Goal: Transaction & Acquisition: Purchase product/service

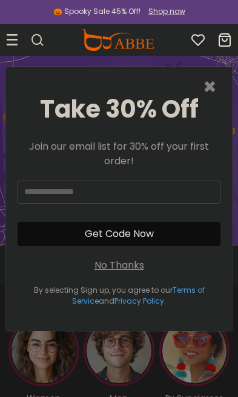
click at [212, 89] on span "×" at bounding box center [210, 86] width 14 height 31
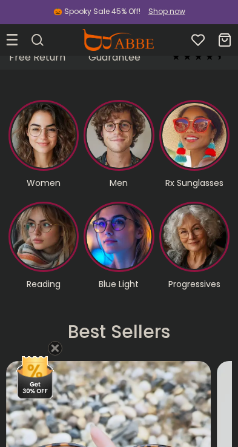
scroll to position [216, 0]
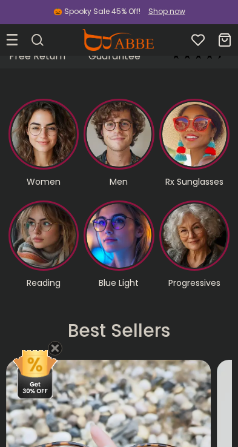
click at [41, 376] on img at bounding box center [34, 374] width 45 height 48
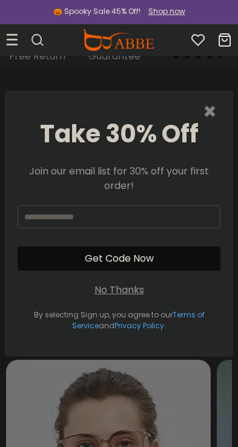
click at [213, 105] on span "×" at bounding box center [210, 111] width 14 height 31
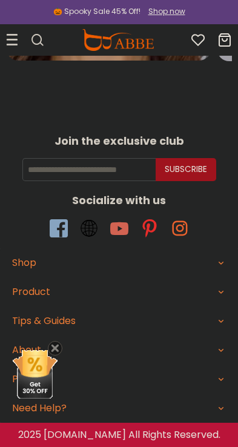
scroll to position [3348, 0]
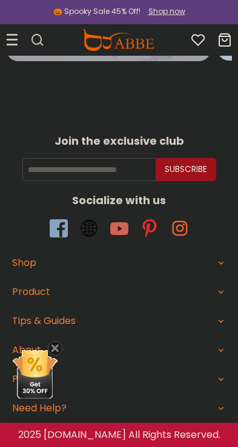
click at [216, 286] on div "Product" at bounding box center [119, 292] width 214 height 15
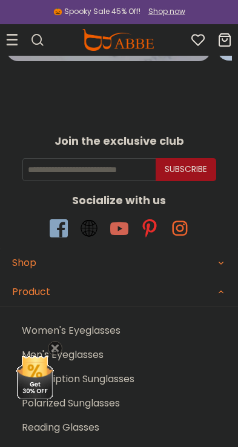
click at [216, 263] on div "Shop" at bounding box center [119, 263] width 214 height 15
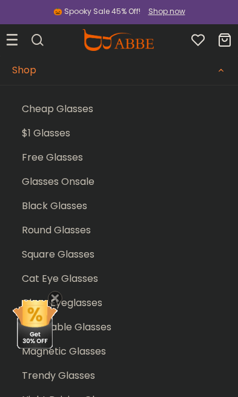
scroll to position [3538, 0]
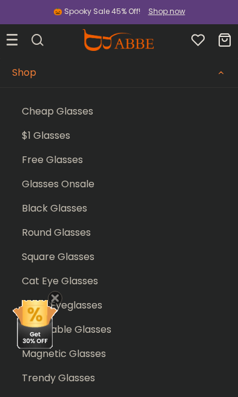
click at [70, 159] on link "Free Glasses" at bounding box center [124, 160] width 204 height 24
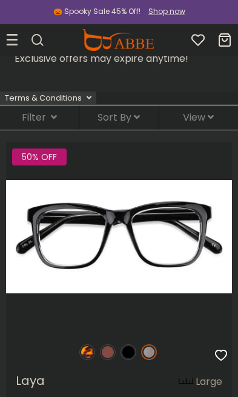
scroll to position [53, 0]
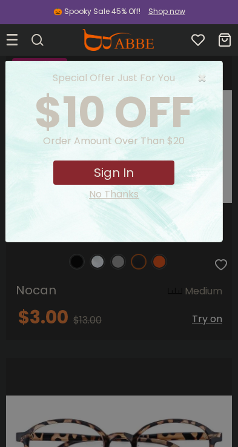
click at [203, 78] on span "×" at bounding box center [204, 78] width 15 height 15
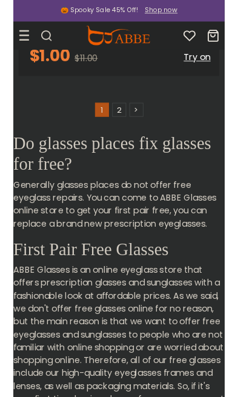
scroll to position [18253, 0]
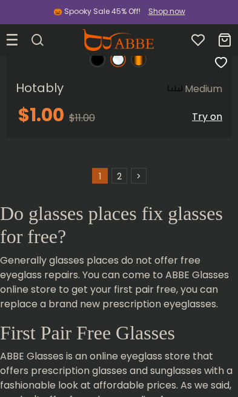
click at [120, 168] on link "2" at bounding box center [119, 176] width 16 height 16
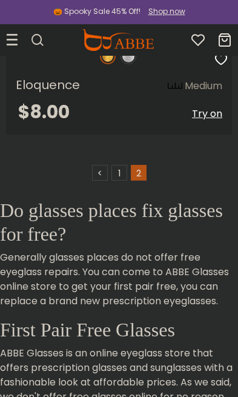
scroll to position [15911, 0]
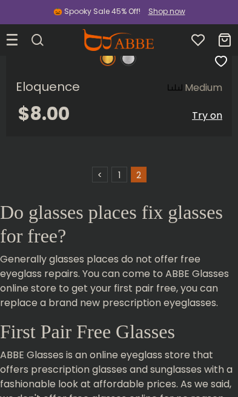
click at [119, 177] on link "1" at bounding box center [119, 175] width 16 height 16
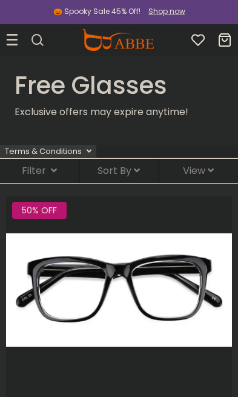
click at [122, 162] on div "Sort By Relevance New Arrivals Best Sellers Prices High To Low Prices Low To Hi…" at bounding box center [118, 171] width 79 height 24
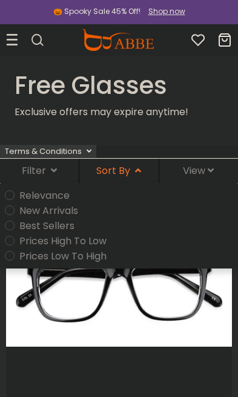
click at [199, 170] on span "View" at bounding box center [198, 170] width 31 height 14
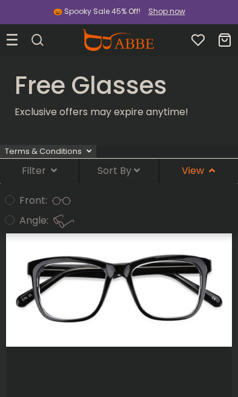
click at [39, 157] on div "Terms & Conditions" at bounding box center [48, 151] width 96 height 13
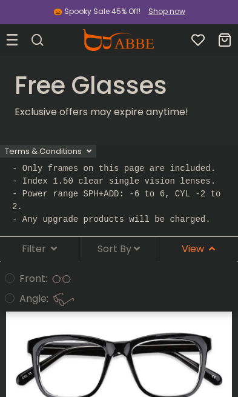
click at [51, 243] on icon at bounding box center [54, 248] width 6 height 10
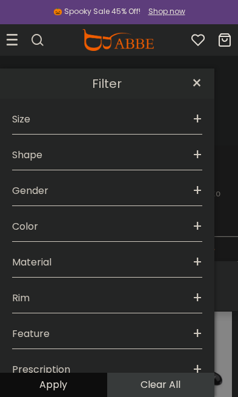
click at [180, 219] on div "Color +" at bounding box center [107, 224] width 190 height 36
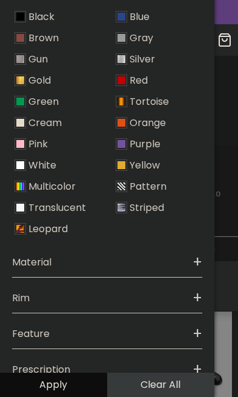
click at [24, 12] on img at bounding box center [21, 17] width 12 height 12
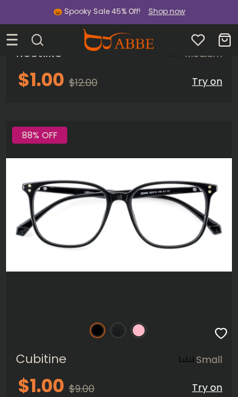
scroll to position [8202, 0]
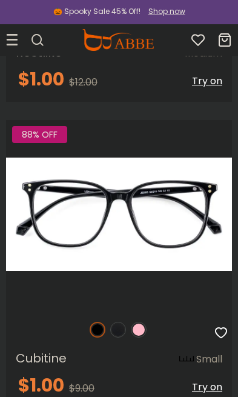
click at [0, 0] on img at bounding box center [0, 0] width 0 height 0
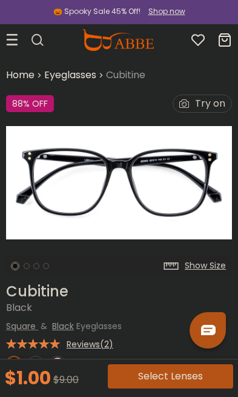
click at [160, 377] on button "Select Lenses" at bounding box center [170, 376] width 125 height 24
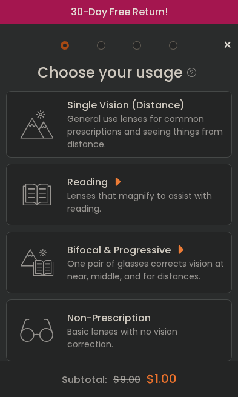
click at [197, 129] on div "General use lenses for common prescriptions and seeing things from distance." at bounding box center [146, 132] width 158 height 38
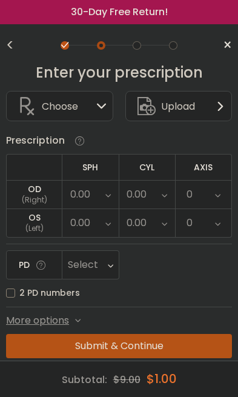
click at [87, 111] on div "Choose Sign In" at bounding box center [60, 105] width 94 height 29
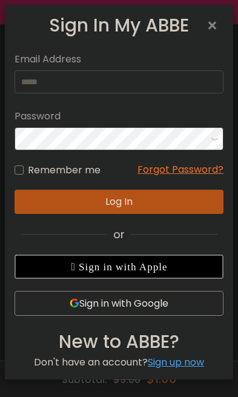
click at [216, 20] on span "×" at bounding box center [215, 26] width 18 height 26
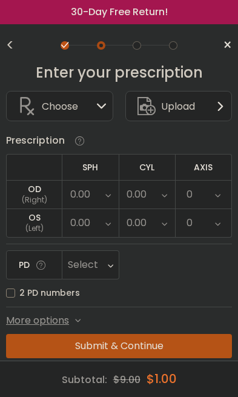
click at [95, 190] on div "0.00" at bounding box center [90, 194] width 56 height 28
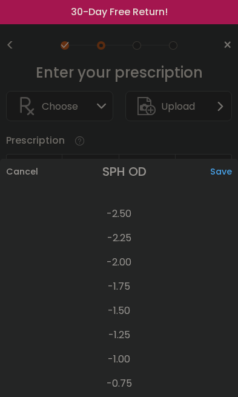
scroll to position [1685, 0]
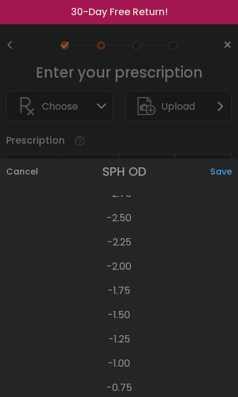
click at [128, 266] on li "-2.00" at bounding box center [119, 266] width 238 height 24
click at [230, 165] on div "Save" at bounding box center [224, 171] width 28 height 25
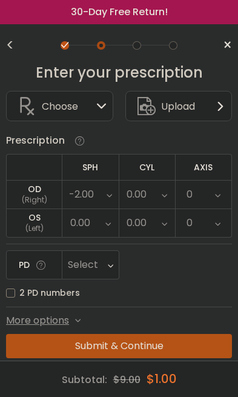
click at [102, 220] on div "0.00" at bounding box center [90, 223] width 56 height 28
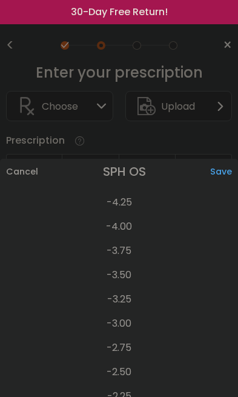
scroll to position [1523, 0]
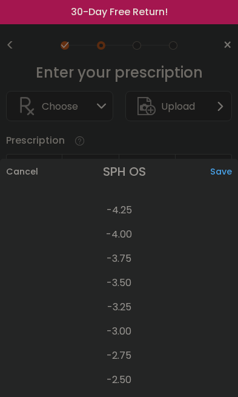
click at [127, 285] on li "-3.50" at bounding box center [119, 283] width 238 height 24
click at [231, 174] on div "Save" at bounding box center [224, 171] width 28 height 25
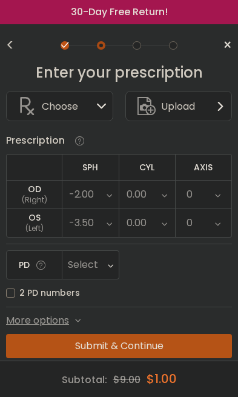
click at [157, 203] on div "0.00" at bounding box center [147, 194] width 56 height 28
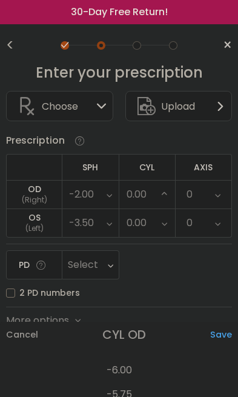
scroll to position [498, 0]
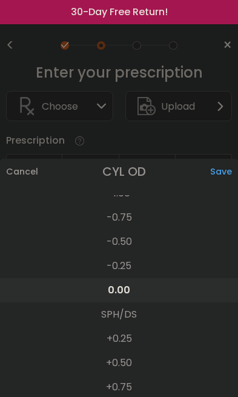
click at [128, 239] on li "-0.50" at bounding box center [119, 241] width 238 height 24
click at [229, 169] on div "Save" at bounding box center [224, 171] width 28 height 25
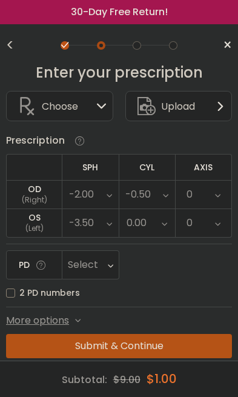
click at [154, 225] on div "0.00" at bounding box center [147, 223] width 56 height 28
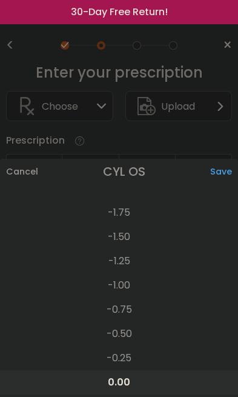
scroll to position [404, 0]
click at [125, 231] on li "-1.50" at bounding box center [119, 238] width 238 height 24
click at [229, 171] on div "Save" at bounding box center [224, 171] width 28 height 25
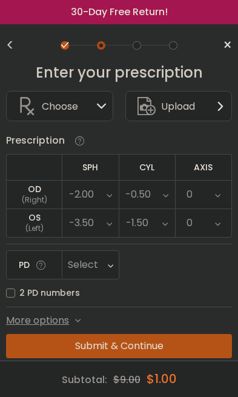
click at [225, 184] on div "0" at bounding box center [204, 194] width 56 height 28
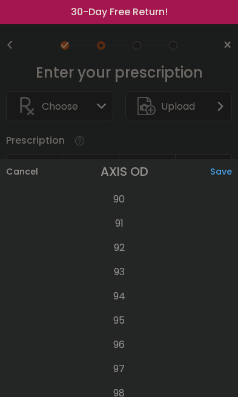
scroll to position [2199, 0]
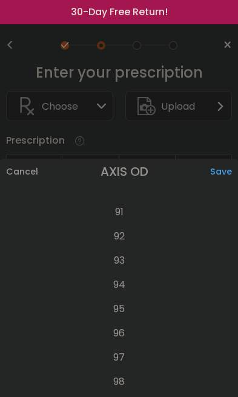
click at [128, 308] on li "95" at bounding box center [119, 309] width 238 height 24
click at [228, 168] on div "Save" at bounding box center [224, 171] width 28 height 25
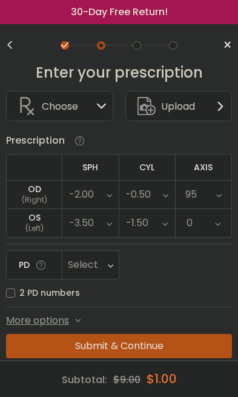
click at [217, 224] on icon at bounding box center [217, 223] width 5 height 28
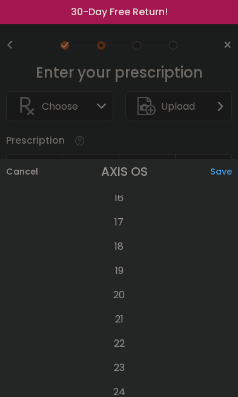
scroll to position [397, 0]
click at [130, 295] on li "20" at bounding box center [119, 294] width 238 height 24
click at [234, 171] on div "Save" at bounding box center [224, 171] width 28 height 25
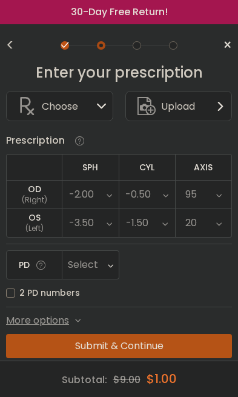
click at [103, 263] on div "Select" at bounding box center [90, 265] width 56 height 28
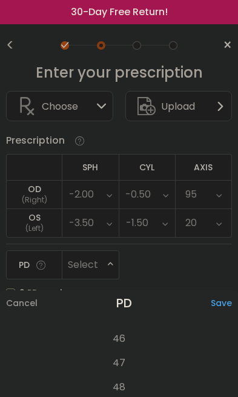
scroll to position [329, 0]
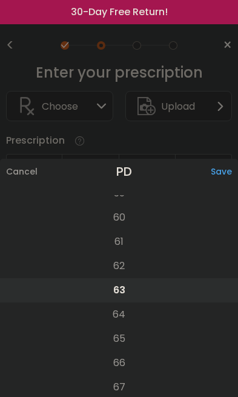
click at [136, 225] on li "60" at bounding box center [119, 217] width 238 height 24
click at [231, 173] on div "Save" at bounding box center [224, 171] width 27 height 25
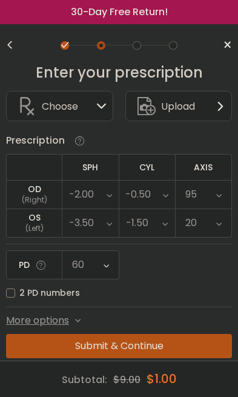
click at [13, 291] on label "2 PD numbers" at bounding box center [43, 292] width 74 height 15
click at [108, 279] on icon at bounding box center [105, 265] width 5 height 28
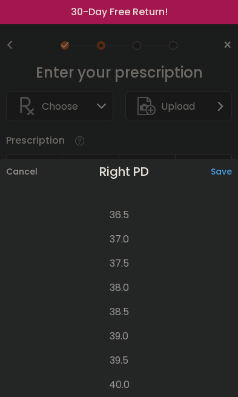
scroll to position [646, 0]
click at [229, 165] on div "Save" at bounding box center [224, 171] width 27 height 25
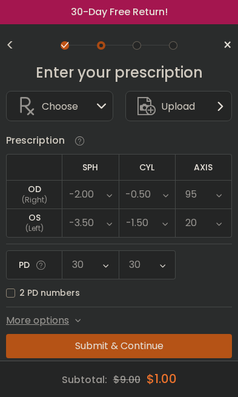
click at [21, 293] on label "2 PD numbers" at bounding box center [43, 292] width 74 height 15
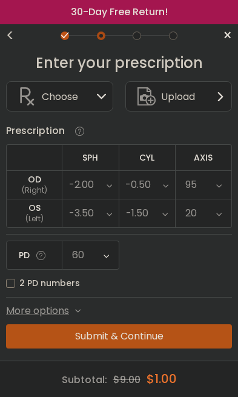
click at [57, 311] on span "More options" at bounding box center [37, 310] width 63 height 15
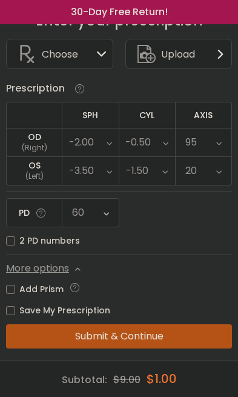
scroll to position [55, 0]
click at [148, 336] on button "Submit & Continue" at bounding box center [119, 336] width 226 height 24
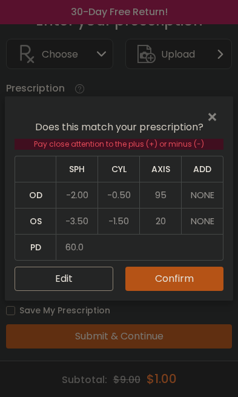
click at [179, 284] on button "Confirm" at bounding box center [174, 278] width 99 height 24
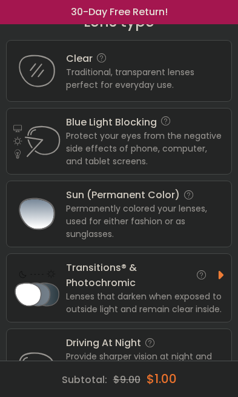
scroll to position [48, 0]
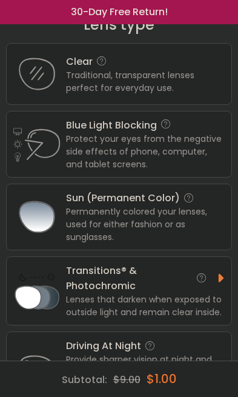
click at [202, 85] on div "Traditional, transparent lenses perfect for everyday use." at bounding box center [145, 81] width 159 height 25
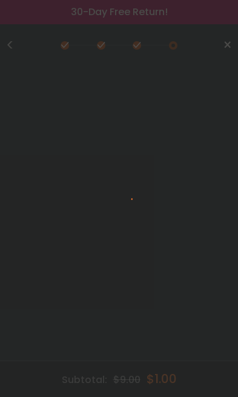
scroll to position [0, 0]
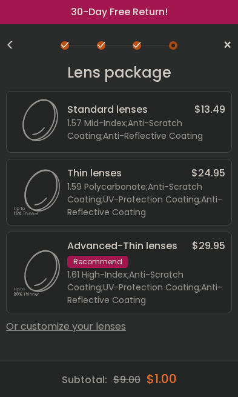
click at [180, 133] on div "1.57 Mid-Index ; Anti-Scratch Coating ; Anti-Reflective Coating ;" at bounding box center [146, 129] width 158 height 25
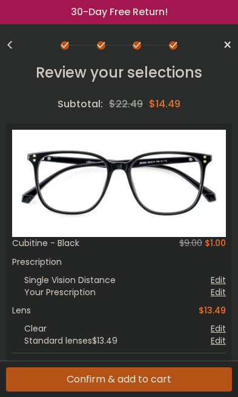
click at [152, 380] on button "Confirm & add to cart" at bounding box center [119, 379] width 226 height 24
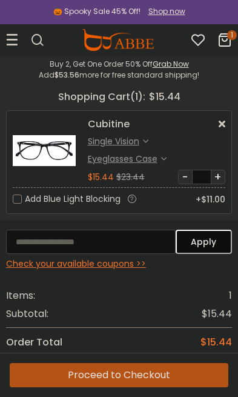
click at [148, 157] on div "Eyeglasses Case" at bounding box center [124, 159] width 73 height 13
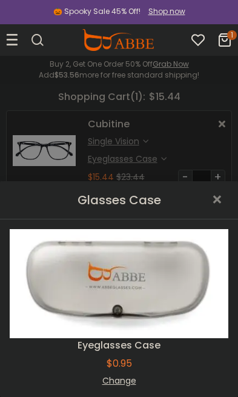
click at [126, 379] on div "Change" at bounding box center [119, 380] width 219 height 13
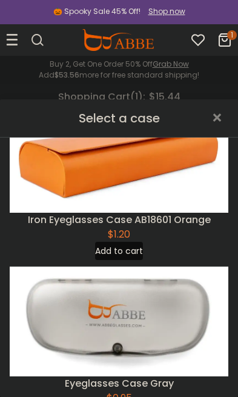
scroll to position [44, 0]
click at [168, 306] on img at bounding box center [119, 321] width 219 height 110
click at [223, 110] on span "×" at bounding box center [220, 118] width 18 height 26
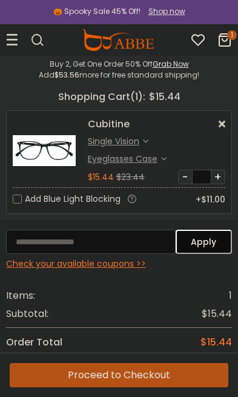
click at [123, 259] on div "Check your available coupons >>" at bounding box center [119, 263] width 226 height 13
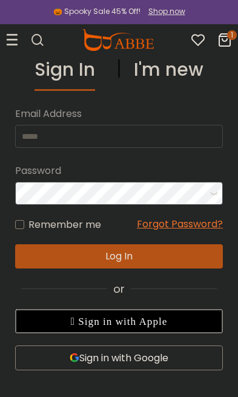
click at [166, 357] on button "Sign in with Google" at bounding box center [119, 357] width 208 height 25
click at [140, 360] on button "Sign in with Google" at bounding box center [119, 357] width 208 height 25
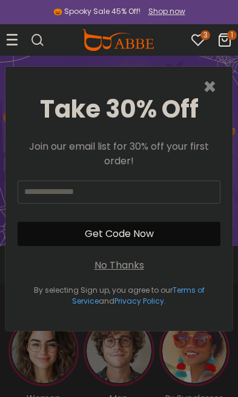
click at [210, 85] on span "×" at bounding box center [210, 86] width 14 height 31
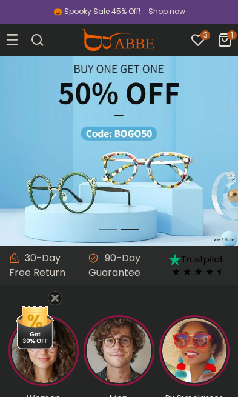
click at [229, 31] on icon "1" at bounding box center [232, 35] width 10 height 10
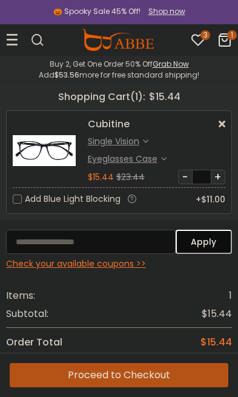
click at [125, 260] on div "Check your available coupons >>" at bounding box center [119, 263] width 226 height 13
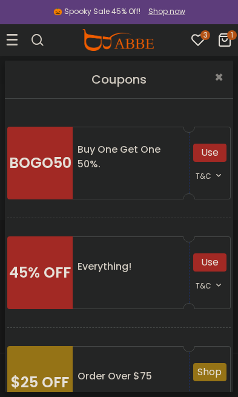
click at [216, 257] on div "Use" at bounding box center [209, 262] width 33 height 18
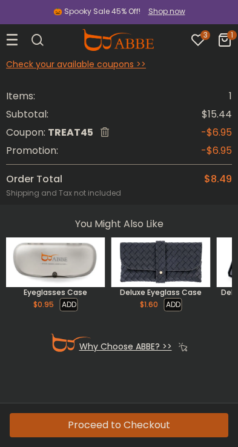
scroll to position [199, 0]
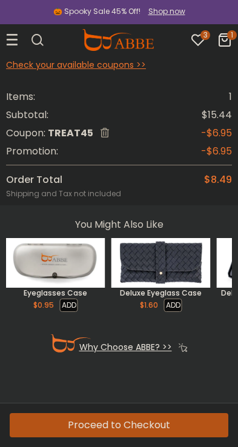
click at [168, 396] on button "Proceed to Checkout" at bounding box center [119, 425] width 219 height 24
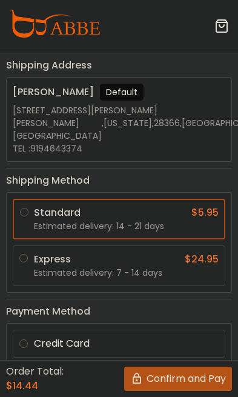
click at [162, 268] on div "Estimated delivery: 7 - 14 days" at bounding box center [126, 272] width 185 height 13
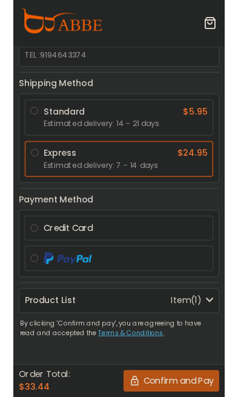
scroll to position [86, 0]
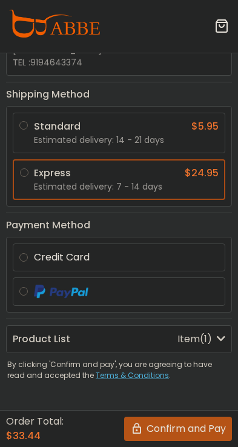
click at [190, 253] on label "Credit Card" at bounding box center [126, 257] width 185 height 15
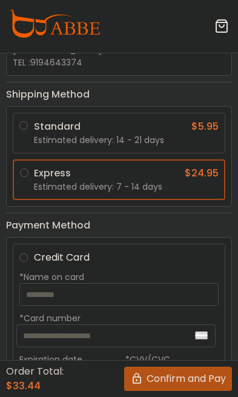
click at [152, 289] on input "*Name on card" at bounding box center [118, 294] width 199 height 23
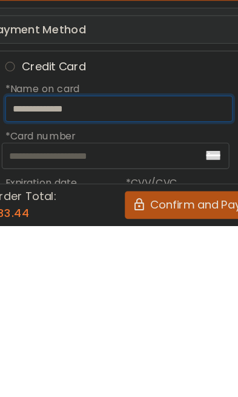
type input "**********"
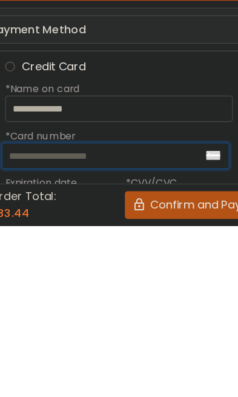
click at [131, 324] on input "*Card number" at bounding box center [115, 335] width 199 height 23
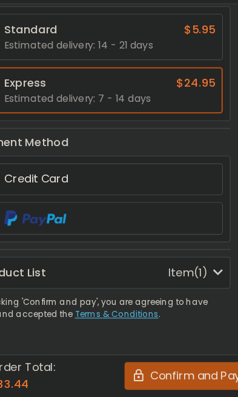
scroll to position [125, 0]
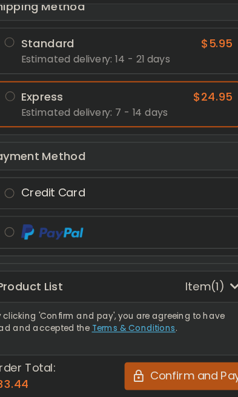
click at [160, 211] on label "Credit Card" at bounding box center [126, 218] width 185 height 15
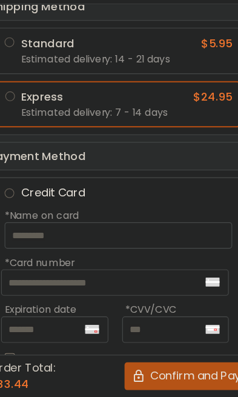
click at [73, 285] on input "*Card number" at bounding box center [115, 296] width 199 height 23
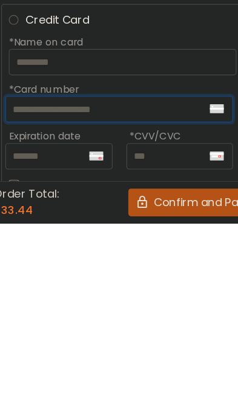
click at [123, 285] on input "*Card number" at bounding box center [115, 296] width 199 height 23
paste input "**********"
type input "**********"
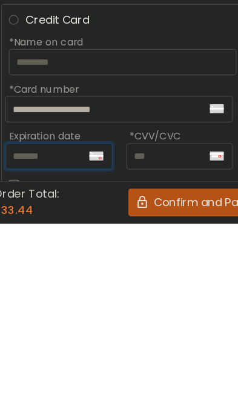
click at [51, 326] on input "Expiration date" at bounding box center [63, 337] width 94 height 23
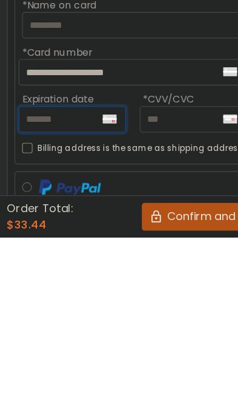
scroll to position [281, 0]
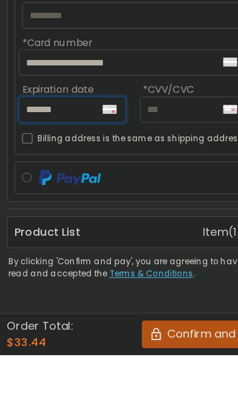
type input "*******"
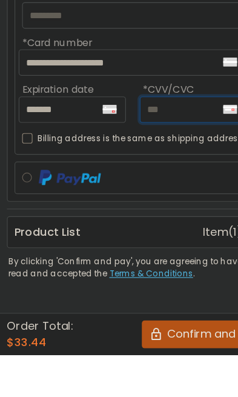
click at [162, 170] on input "text" at bounding box center [169, 181] width 94 height 23
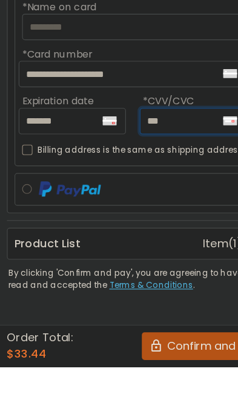
type input "***"
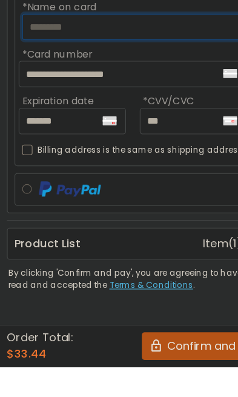
click at [139, 88] on input "*Name on card" at bounding box center [118, 99] width 199 height 23
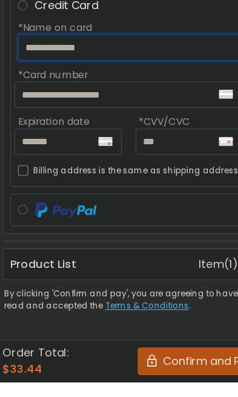
type input "**********"
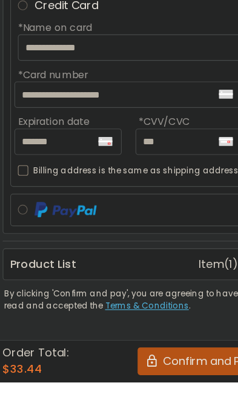
click at [24, 204] on label "Billing address is the same as shipping address." at bounding box center [116, 211] width 195 height 15
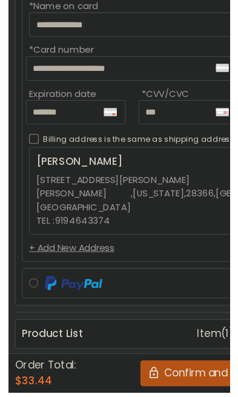
scroll to position [308, 0]
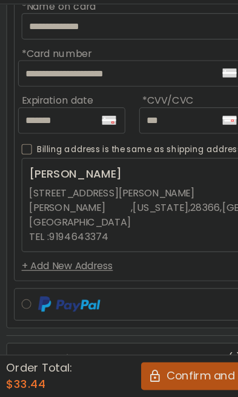
click at [90, 276] on div "+ Add New Address" at bounding box center [118, 282] width 199 height 13
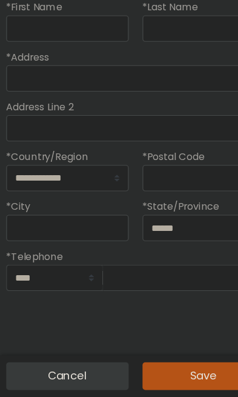
scroll to position [300, 0]
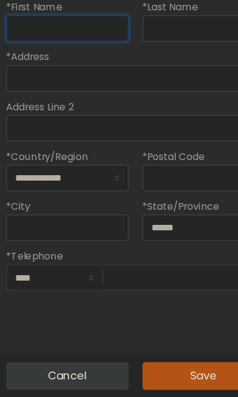
click at [76, 63] on input "*First Name" at bounding box center [59, 74] width 107 height 23
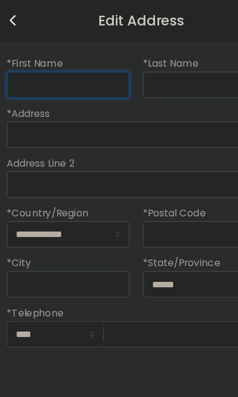
type input "******"
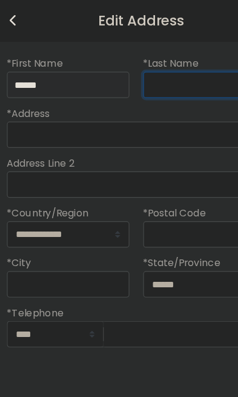
type input "*******"
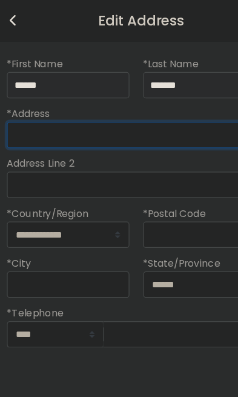
click at [151, 108] on input "*Address" at bounding box center [119, 118] width 226 height 23
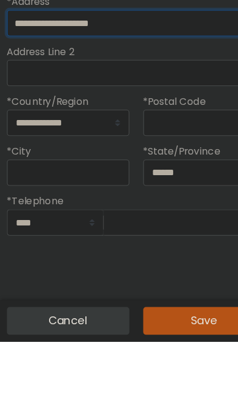
type input "**********"
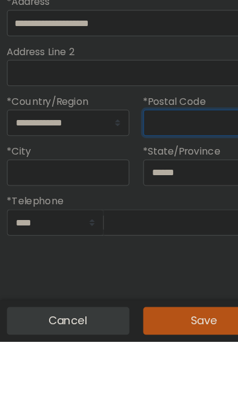
click at [180, 194] on input "*Postal Code" at bounding box center [178, 205] width 107 height 23
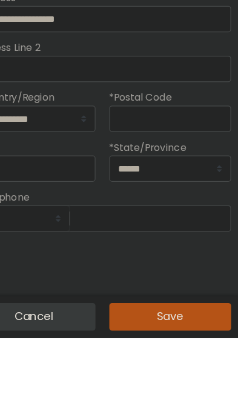
type input "*****"
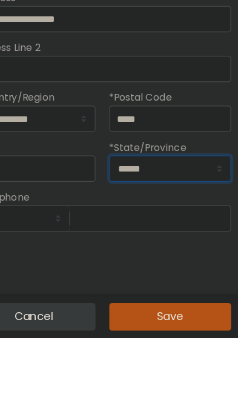
select select "**"
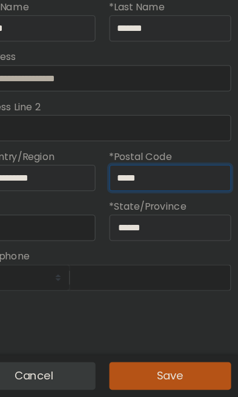
scroll to position [300, 0]
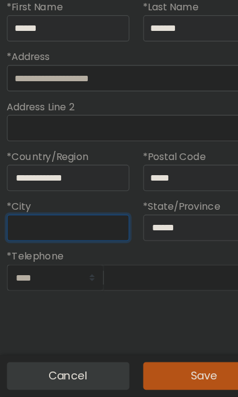
click at [74, 237] on input "*City" at bounding box center [59, 248] width 107 height 23
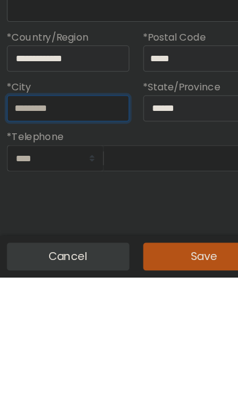
type input "*********"
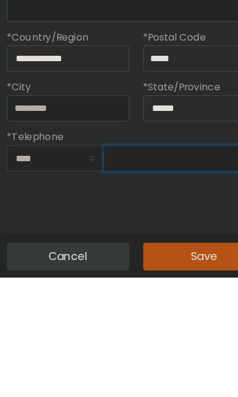
click at [151, 281] on input "tel" at bounding box center [161, 292] width 141 height 23
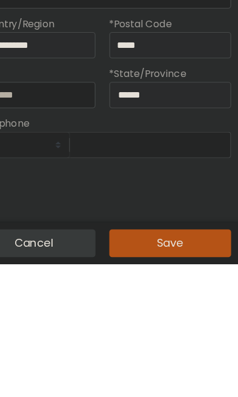
type input "**********"
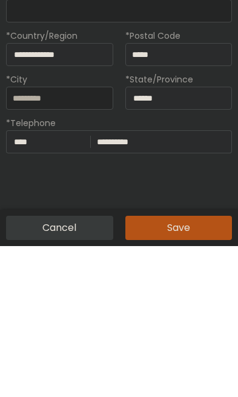
scroll to position [269, 0]
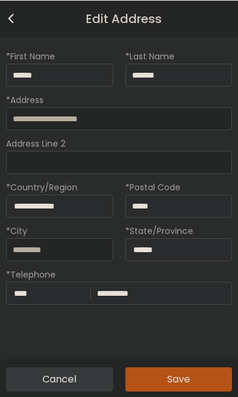
click at [180, 369] on button "Save" at bounding box center [178, 378] width 107 height 24
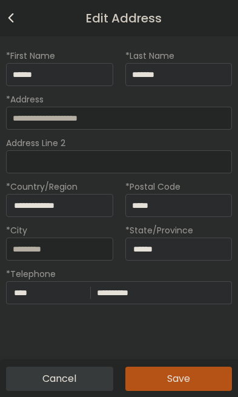
click at [178, 375] on button "Save" at bounding box center [178, 378] width 107 height 24
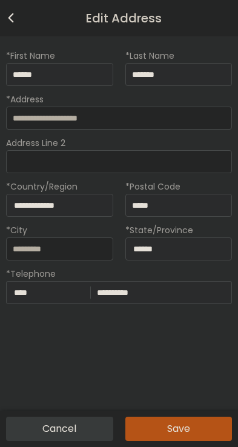
scroll to position [332, 0]
click at [170, 396] on button "Save" at bounding box center [178, 429] width 107 height 24
click at [177, 396] on button "Save" at bounding box center [178, 429] width 107 height 24
click at [174, 396] on button "Save" at bounding box center [178, 429] width 107 height 24
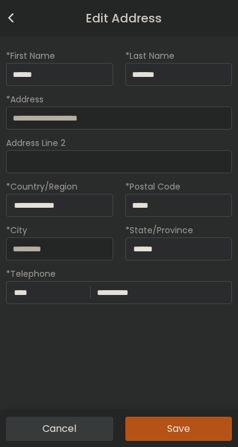
click at [173, 396] on button "Save" at bounding box center [178, 429] width 107 height 24
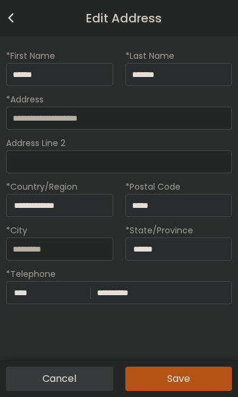
click at [177, 374] on button "Save" at bounding box center [178, 378] width 107 height 24
click at [174, 368] on button "Save" at bounding box center [178, 378] width 107 height 24
click at [190, 377] on button "Save" at bounding box center [178, 378] width 107 height 24
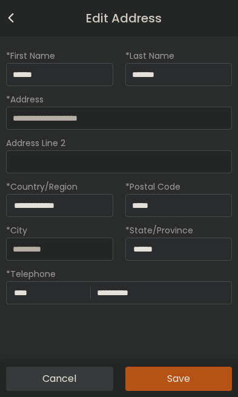
click at [190, 377] on button "Save" at bounding box center [178, 378] width 107 height 24
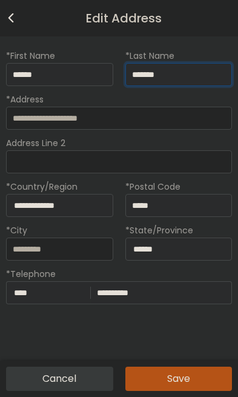
click at [200, 67] on input "*******" at bounding box center [178, 74] width 107 height 23
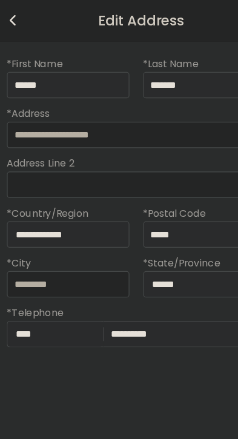
click at [16, 18] on div "Edit Address" at bounding box center [119, 18] width 238 height 36
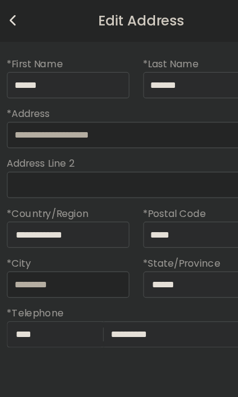
click at [15, 22] on icon at bounding box center [11, 18] width 10 height 15
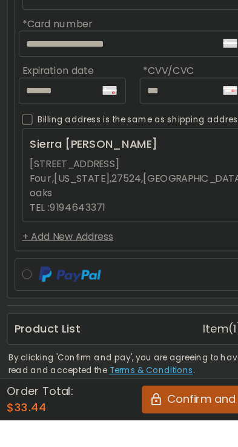
scroll to position [311, 0]
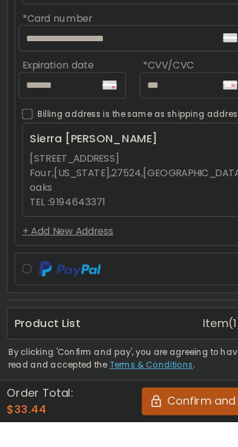
click at [180, 396] on button "Confirm and Pay" at bounding box center [178, 429] width 108 height 24
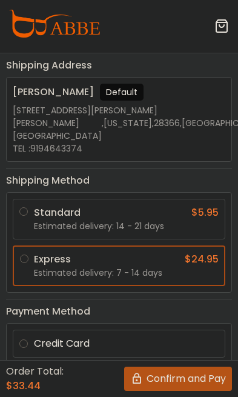
click at [190, 383] on button "Confirm and Pay" at bounding box center [178, 378] width 108 height 24
click at [173, 336] on label "Credit Card" at bounding box center [126, 343] width 185 height 15
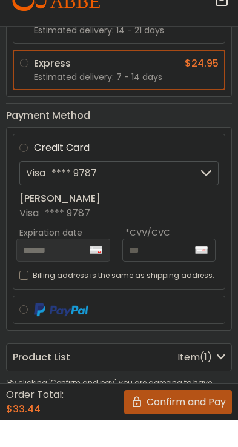
scroll to position [203, 0]
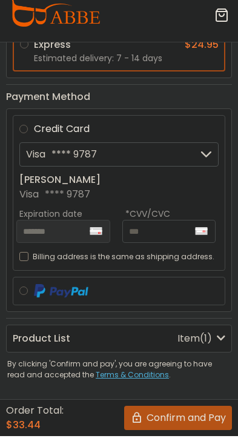
click at [186, 396] on button "Confirm and Pay" at bounding box center [178, 429] width 108 height 24
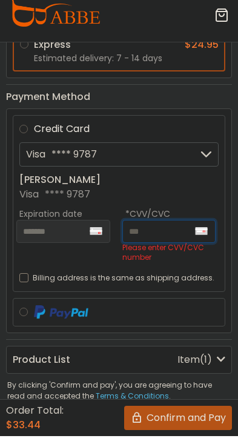
click at [168, 231] on input "text" at bounding box center [169, 242] width 94 height 23
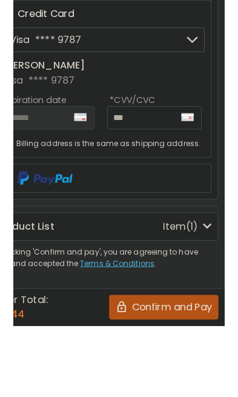
scroll to position [220, 0]
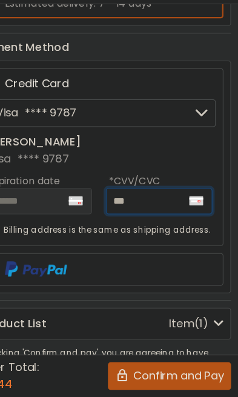
type input "***"
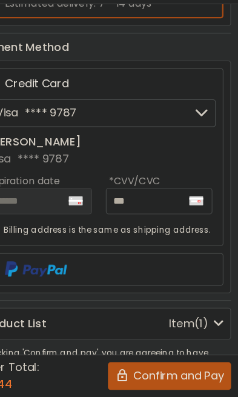
click at [153, 366] on button "Confirm and Pay" at bounding box center [178, 378] width 108 height 24
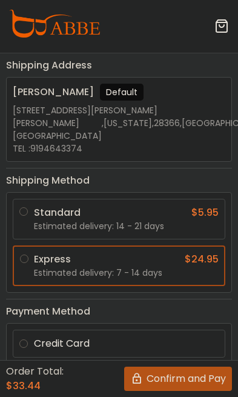
click at [174, 344] on label "Credit Card" at bounding box center [126, 343] width 185 height 15
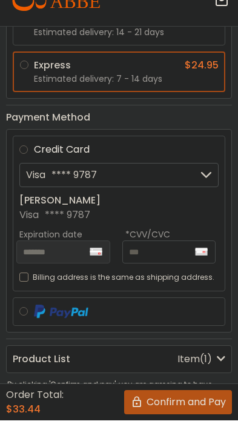
scroll to position [168, 0]
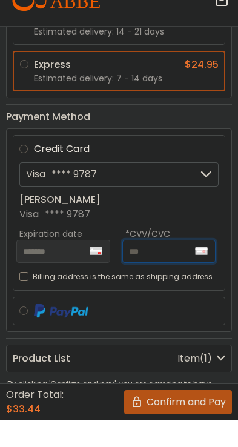
click at [164, 266] on input "text" at bounding box center [169, 277] width 94 height 23
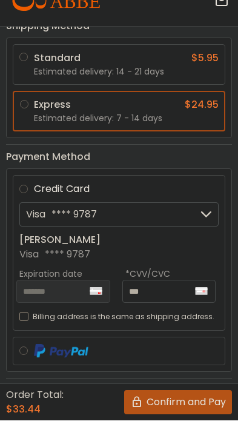
scroll to position [128, 0]
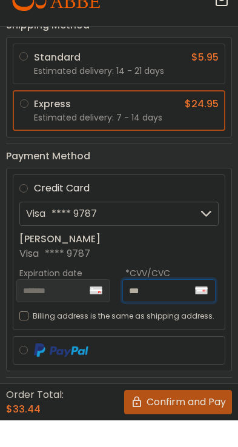
type input "***"
click at [26, 335] on label "Billing address is the same as shipping address." at bounding box center [116, 342] width 195 height 15
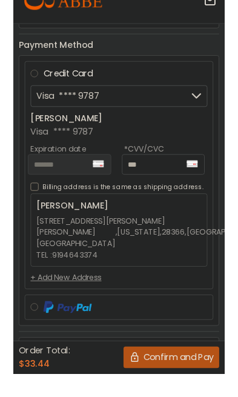
scroll to position [260, 0]
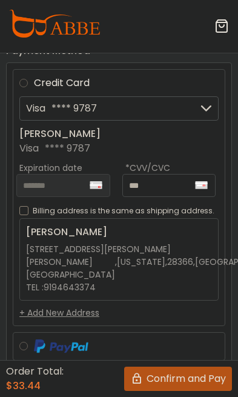
click at [204, 246] on div "[PERSON_NAME] [STREET_ADDRESS][PERSON_NAME] [PERSON_NAME][GEOGRAPHIC_DATA] , [U…" at bounding box center [118, 259] width 199 height 82
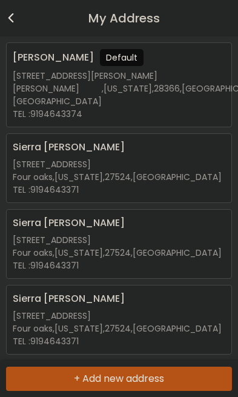
click at [181, 158] on div "[STREET_ADDRESS]" at bounding box center [117, 164] width 209 height 13
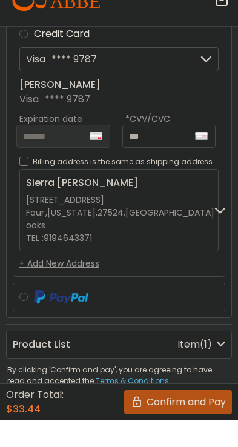
scroll to position [297, 0]
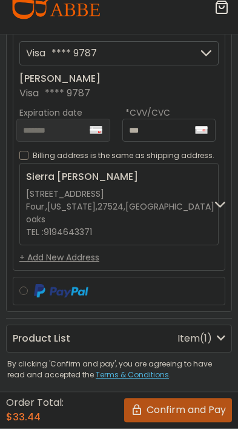
click at [186, 396] on button "Confirm and Pay" at bounding box center [178, 429] width 108 height 24
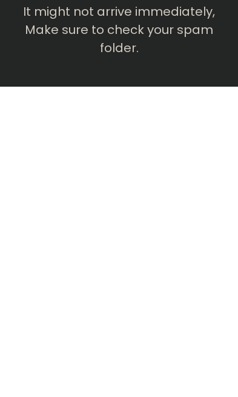
scroll to position [136, 0]
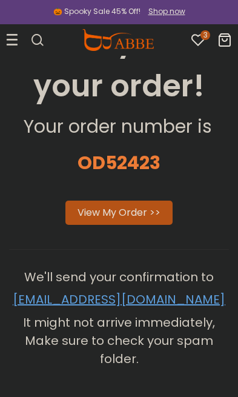
click at [138, 210] on link "View My Order >>" at bounding box center [119, 212] width 83 height 14
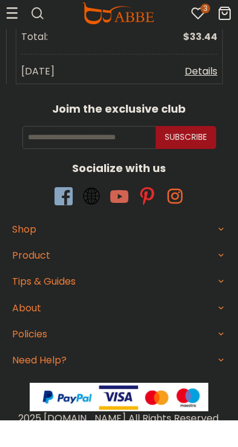
scroll to position [235, 0]
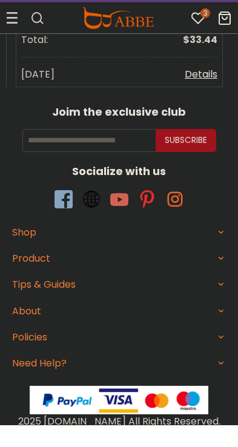
click at [230, 241] on div "Shop" at bounding box center [119, 254] width 238 height 27
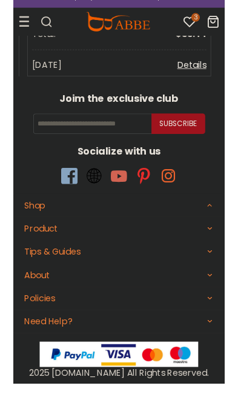
scroll to position [258, 0]
